Goal: Information Seeking & Learning: Learn about a topic

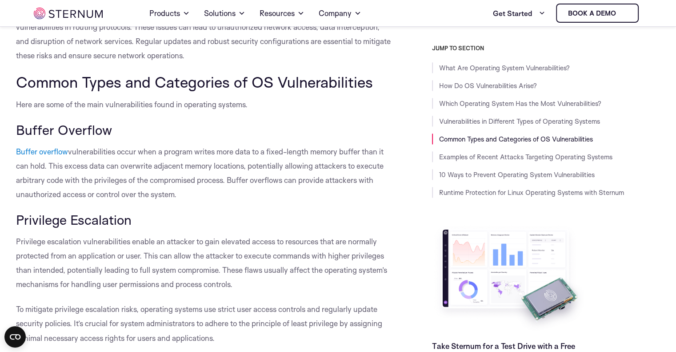
scroll to position [1328, 0]
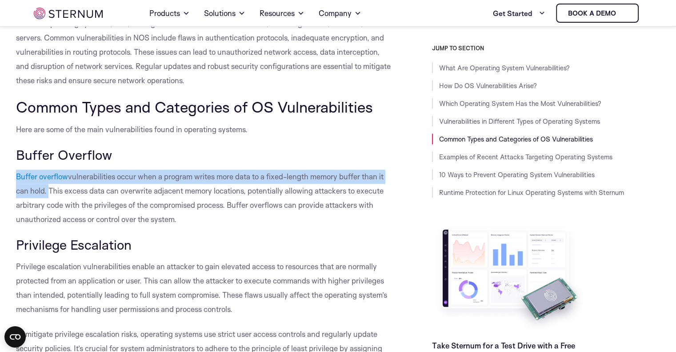
drag, startPoint x: 12, startPoint y: 158, endPoint x: 46, endPoint y: 176, distance: 38.6
copy p "Buffer overflow vulnerabilities occur when a program writes more data to a fixe…"
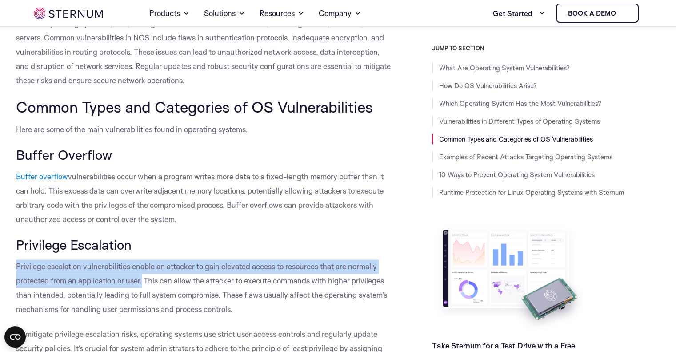
drag, startPoint x: 16, startPoint y: 245, endPoint x: 142, endPoint y: 263, distance: 127.0
click at [142, 263] on span "Privilege escalation vulnerabilities enable an attacker to gain elevated access…" at bounding box center [201, 287] width 371 height 52
copy span "Privilege escalation vulnerabilities enable an attacker to gain elevated access…"
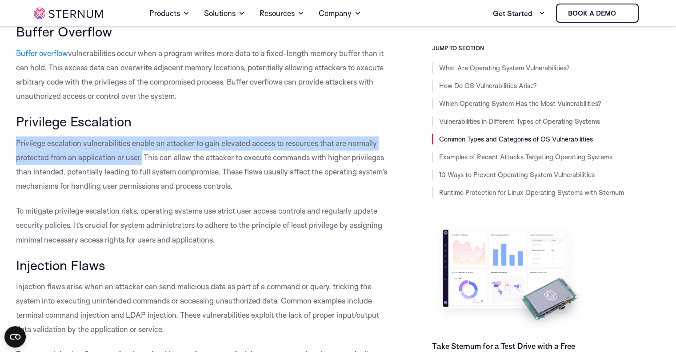
scroll to position [1461, 0]
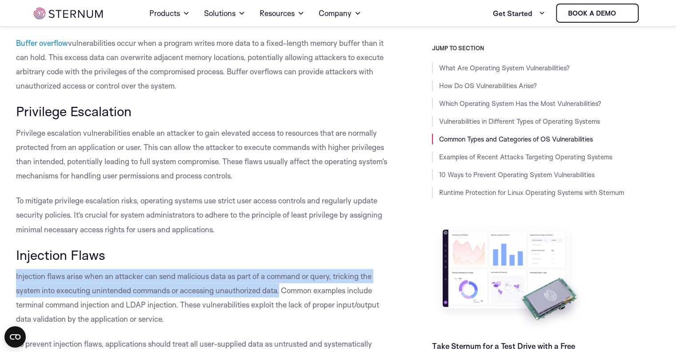
drag, startPoint x: 16, startPoint y: 255, endPoint x: 280, endPoint y: 272, distance: 264.6
click at [280, 272] on span "Injection flaws arise when an attacker can send malicious data as part of a com…" at bounding box center [197, 297] width 363 height 52
copy span "Injection flaws arise when an attacker can send malicious data as part of a com…"
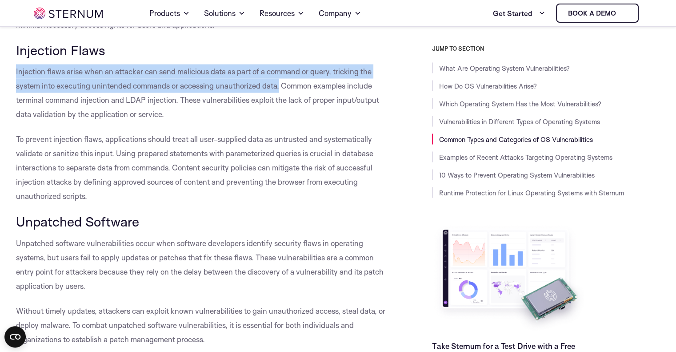
scroll to position [1683, 0]
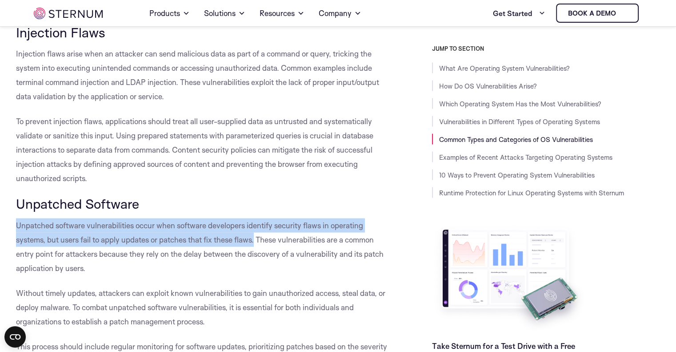
drag, startPoint x: 16, startPoint y: 199, endPoint x: 257, endPoint y: 216, distance: 241.1
click at [257, 220] on span "Unpatched software vulnerabilities occur when software developers identify secu…" at bounding box center [200, 246] width 368 height 52
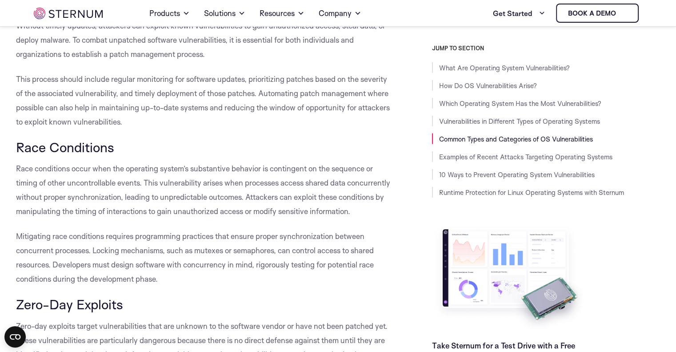
scroll to position [1994, 0]
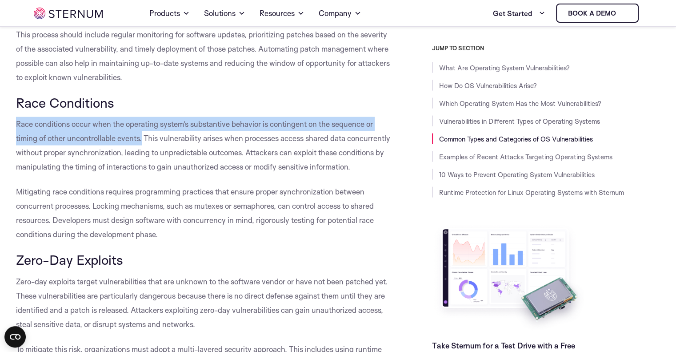
drag, startPoint x: 17, startPoint y: 96, endPoint x: 141, endPoint y: 110, distance: 124.8
click at [141, 119] on span "Race conditions occur when the operating system’s substantive behavior is conti…" at bounding box center [203, 145] width 374 height 52
copy span "Race conditions occur when the operating system’s substantive behavior is conti…"
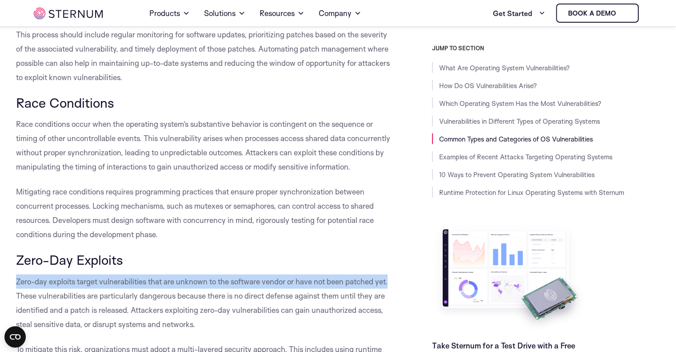
drag, startPoint x: 18, startPoint y: 265, endPoint x: 388, endPoint y: 265, distance: 370.6
click at [387, 276] on span "Zero-day exploits target vulnerabilities that are unknown to the software vendo…" at bounding box center [202, 302] width 372 height 52
copy span "Zero-day exploits target vulnerabilities that are unknown to the software vendo…"
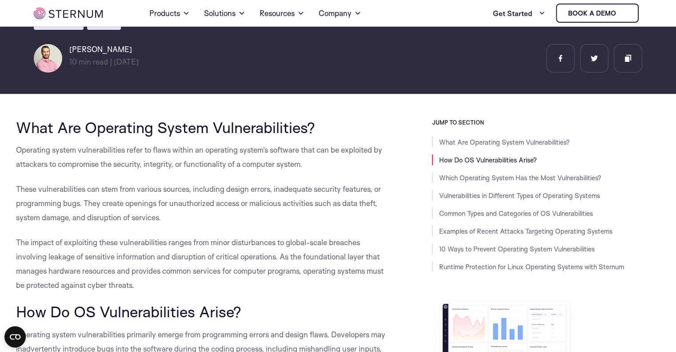
scroll to position [128, 0]
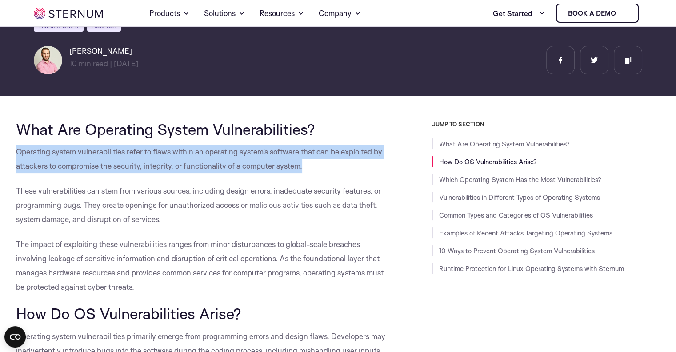
drag, startPoint x: 16, startPoint y: 143, endPoint x: 304, endPoint y: 159, distance: 288.4
click at [304, 159] on span "Operating system vulnerabilities refer to flaws within an operating system’s so…" at bounding box center [199, 159] width 366 height 24
copy span "Operating system vulnerabilities refer to flaws within an operating system’s so…"
